Goal: Navigation & Orientation: Find specific page/section

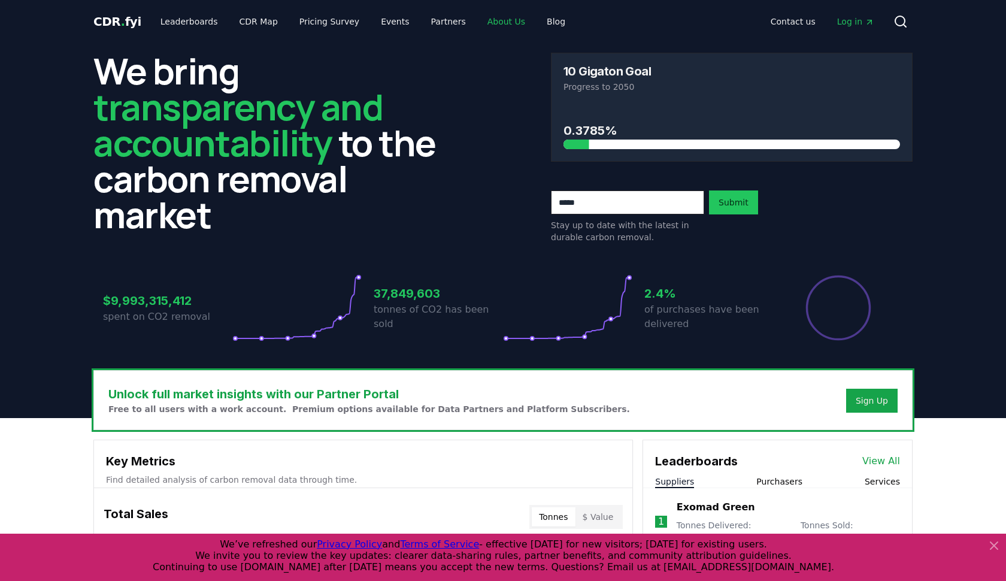
click at [485, 25] on link "About Us" at bounding box center [506, 22] width 57 height 22
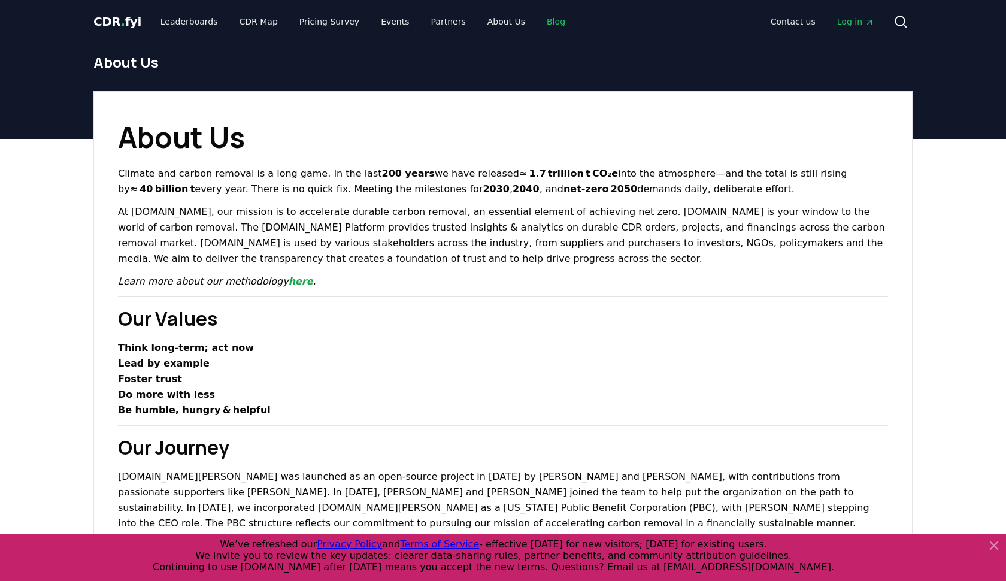
click at [537, 20] on link "Blog" at bounding box center [556, 22] width 38 height 22
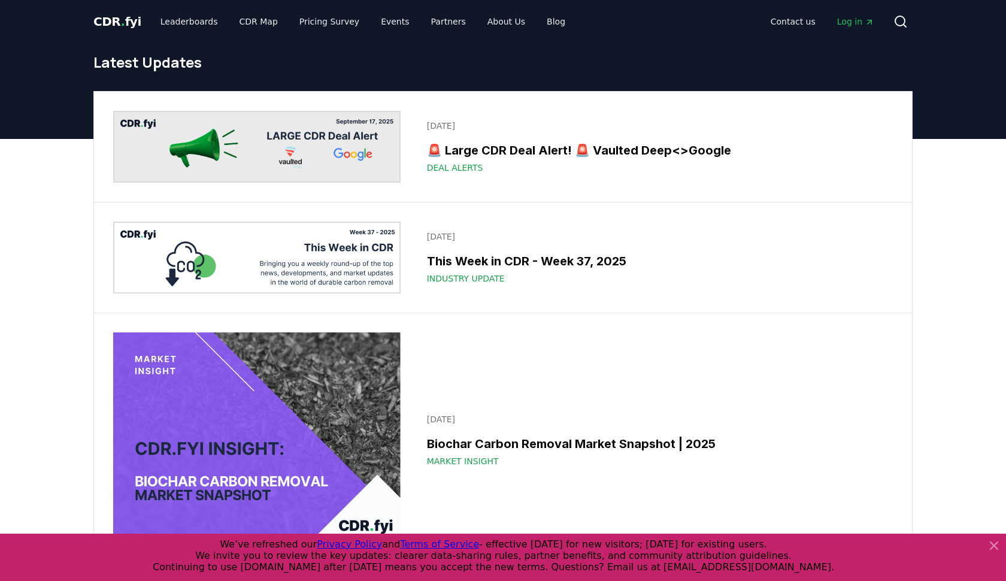
click at [121, 23] on span "." at bounding box center [123, 21] width 4 height 14
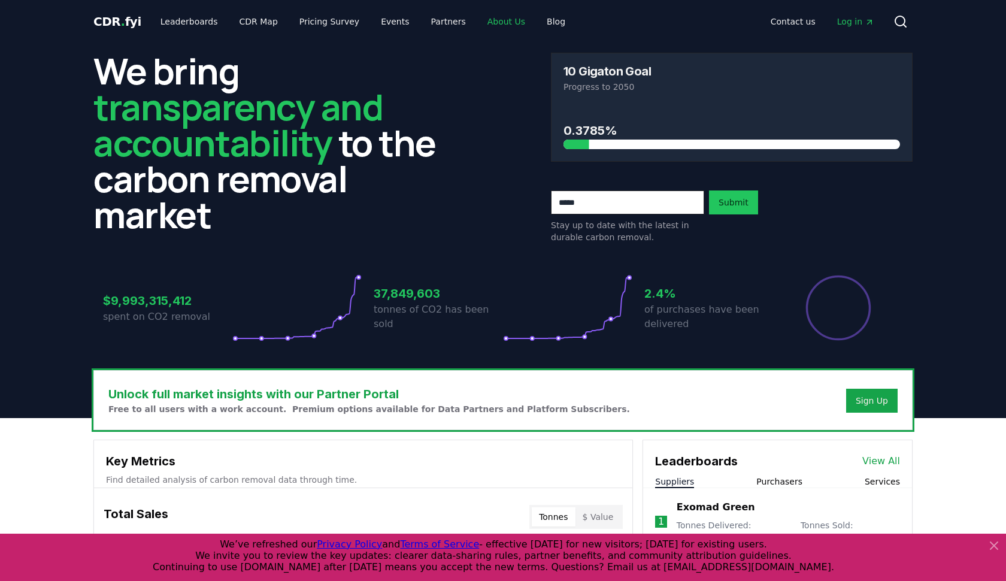
click at [478, 27] on link "About Us" at bounding box center [506, 22] width 57 height 22
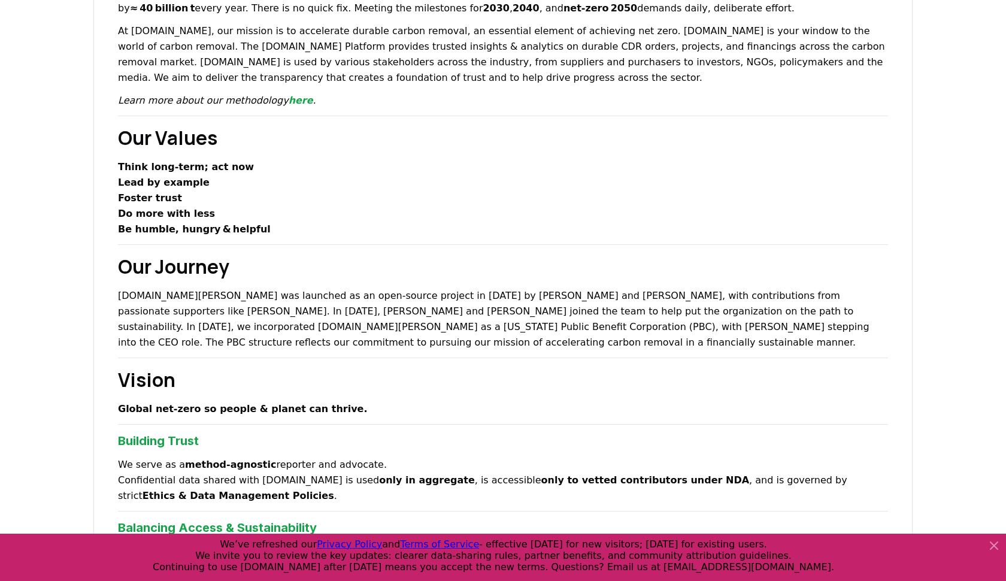
scroll to position [61, 0]
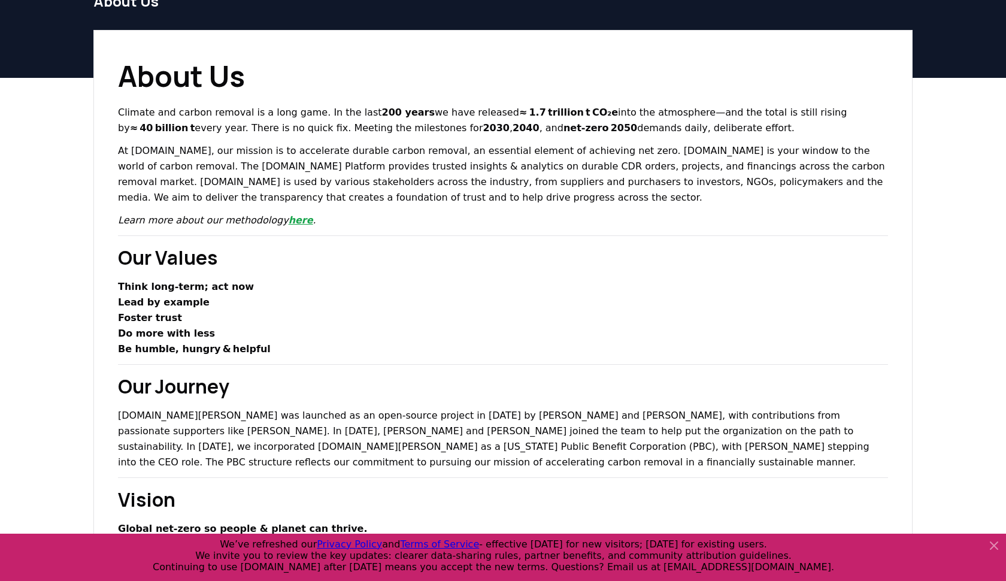
click at [289, 222] on link "here" at bounding box center [301, 219] width 25 height 11
